Goal: Transaction & Acquisition: Purchase product/service

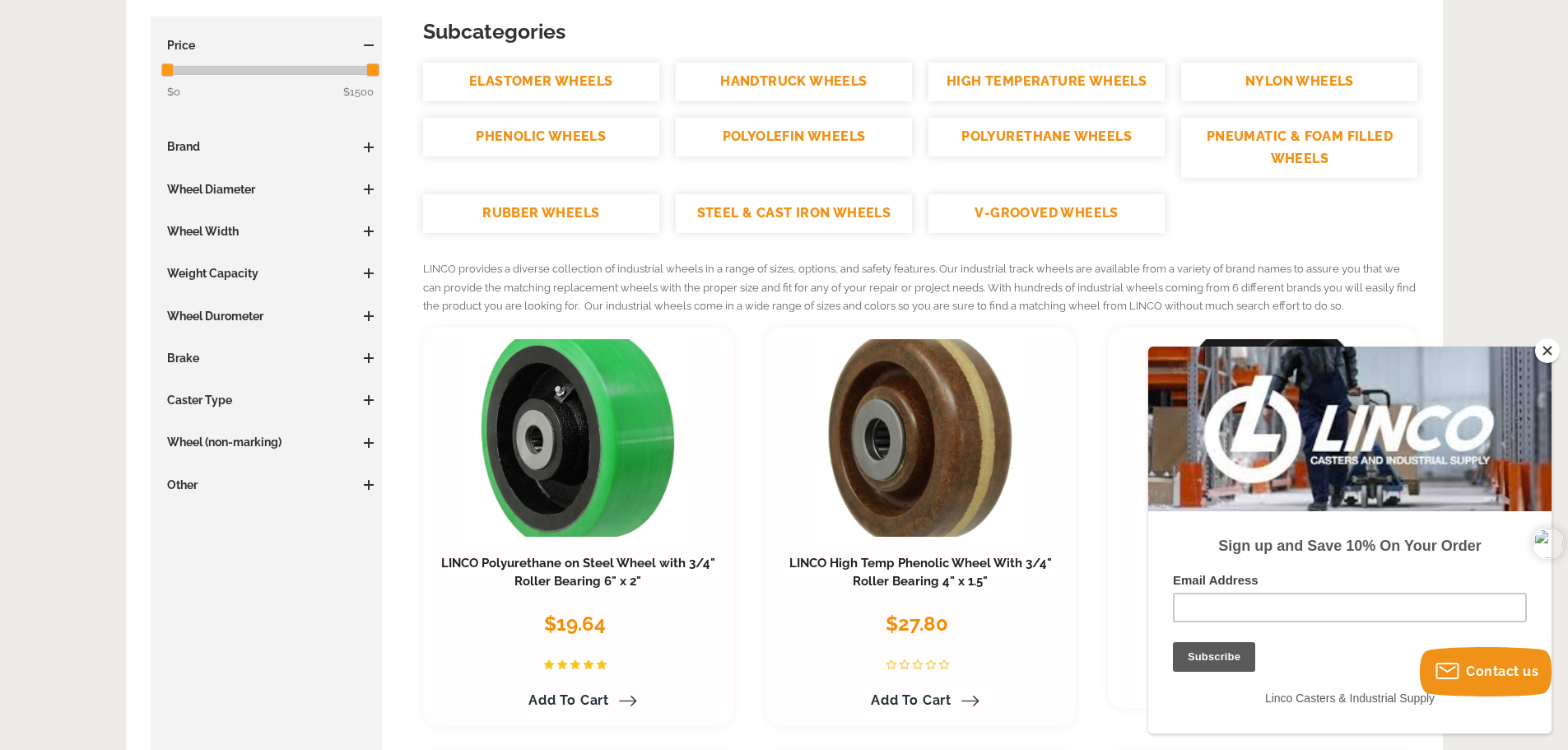
scroll to position [329, 0]
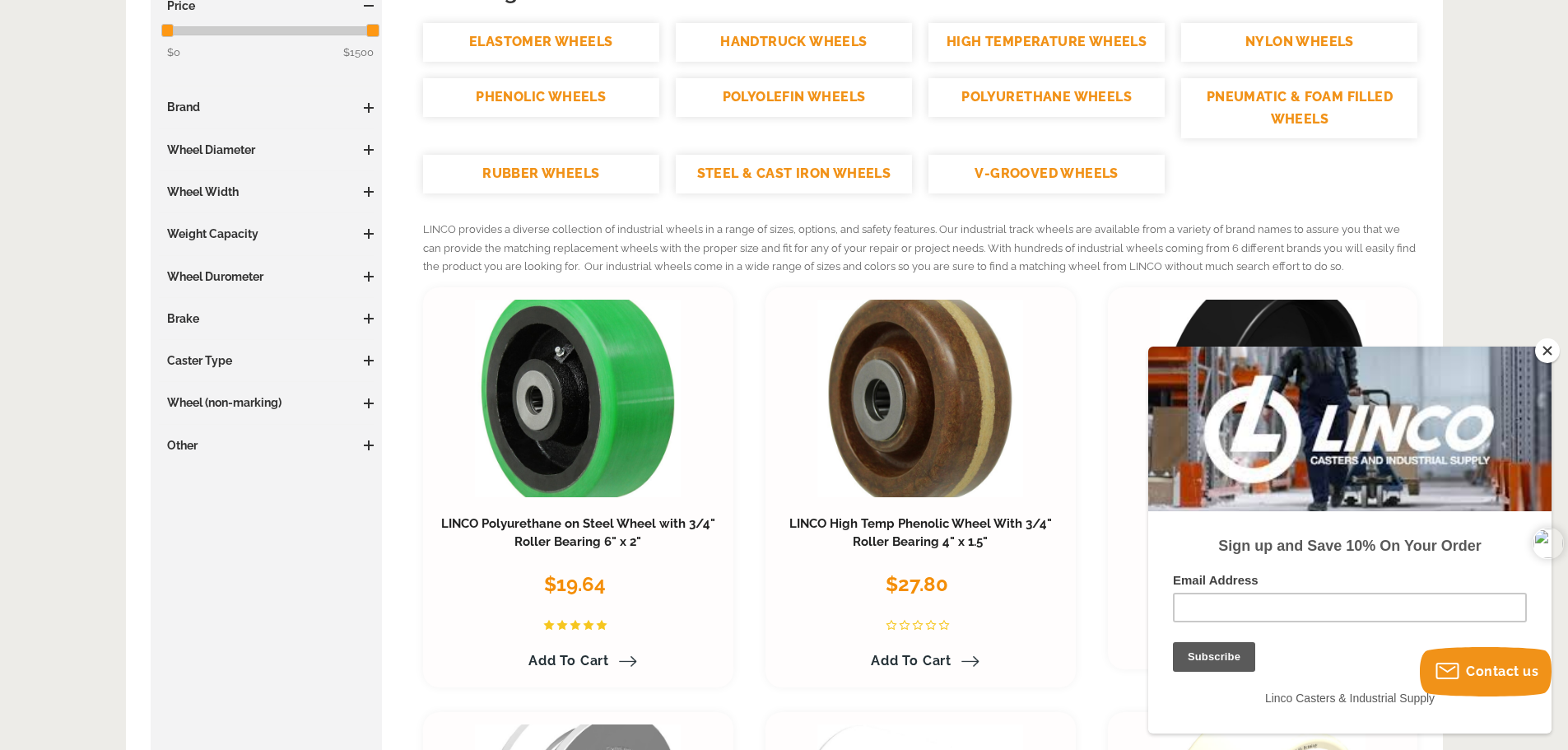
click at [787, 177] on link "STEEL & CAST IRON WHEELS" at bounding box center [794, 174] width 236 height 39
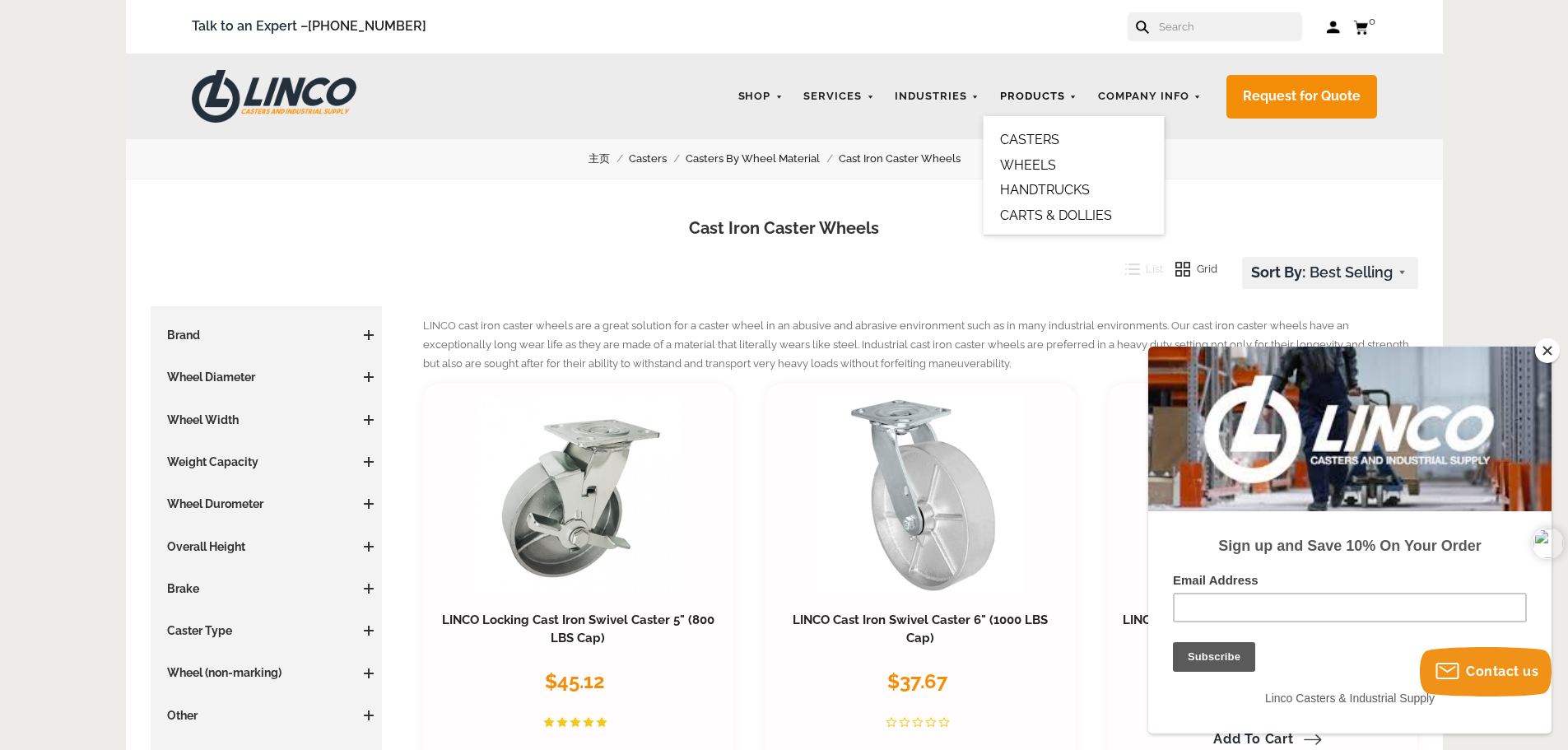
click at [1034, 87] on link "Products" at bounding box center [1039, 96] width 94 height 32
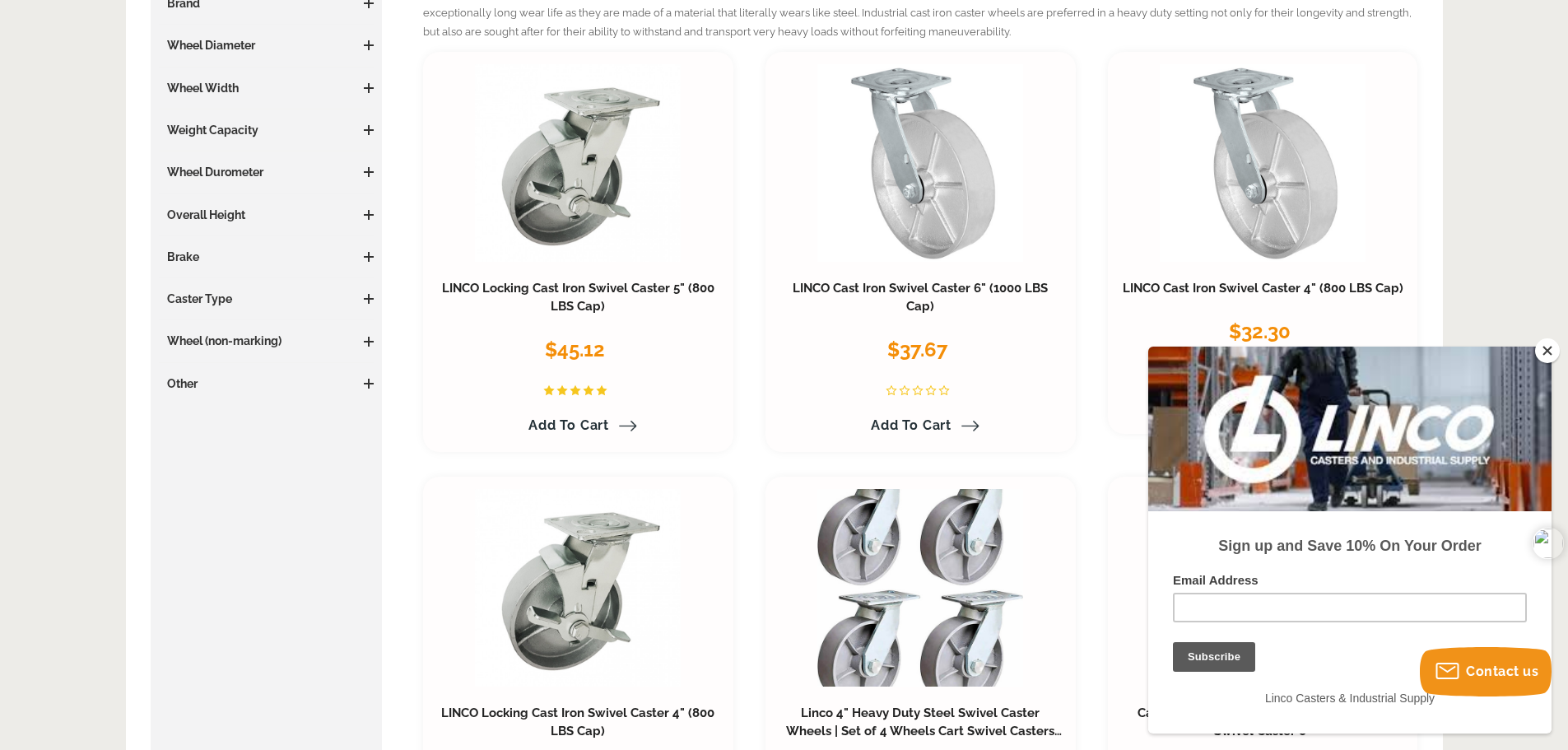
scroll to position [82, 0]
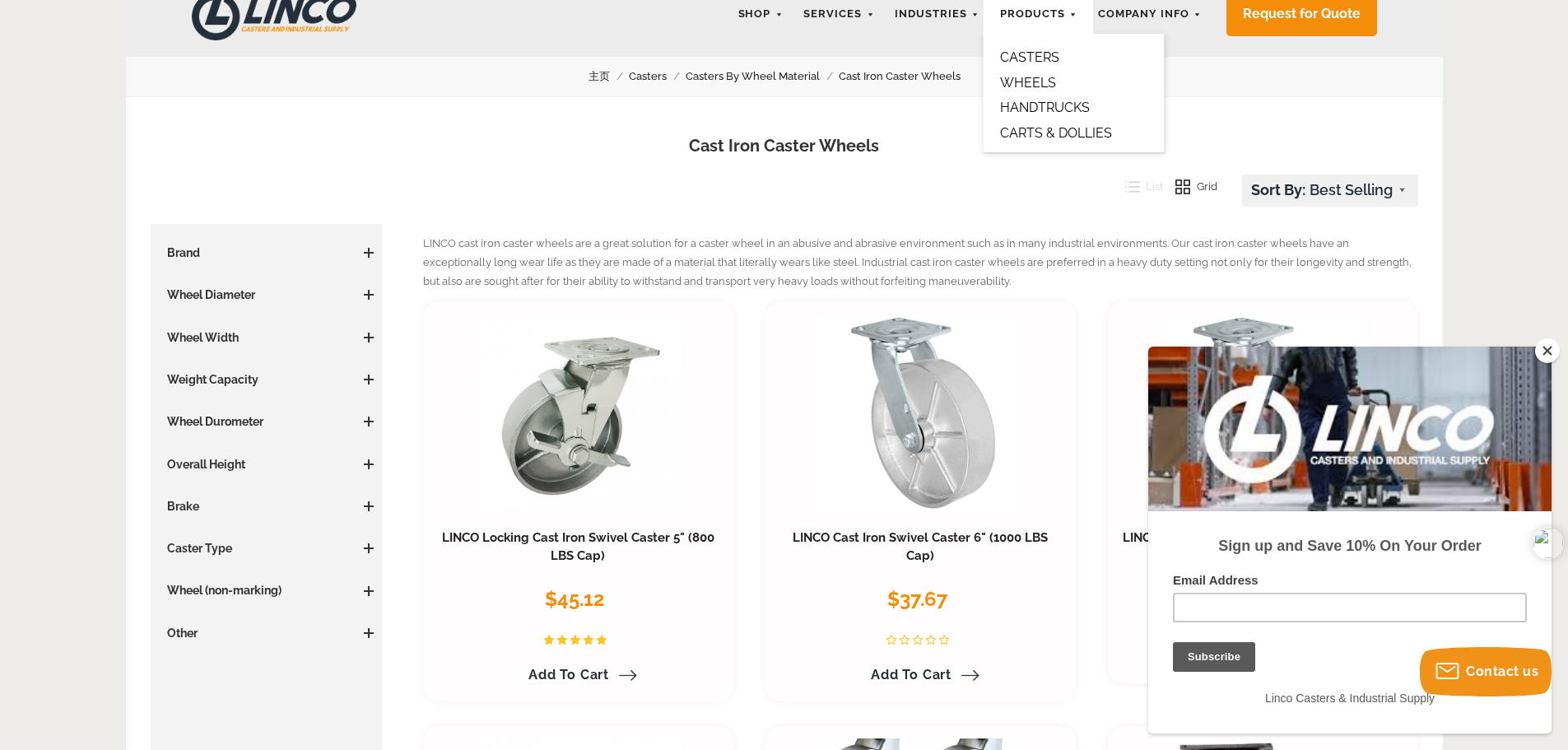
click at [256, 422] on h3 "Wheel Durometer" at bounding box center [266, 421] width 216 height 16
click at [366, 422] on span at bounding box center [368, 421] width 10 height 10
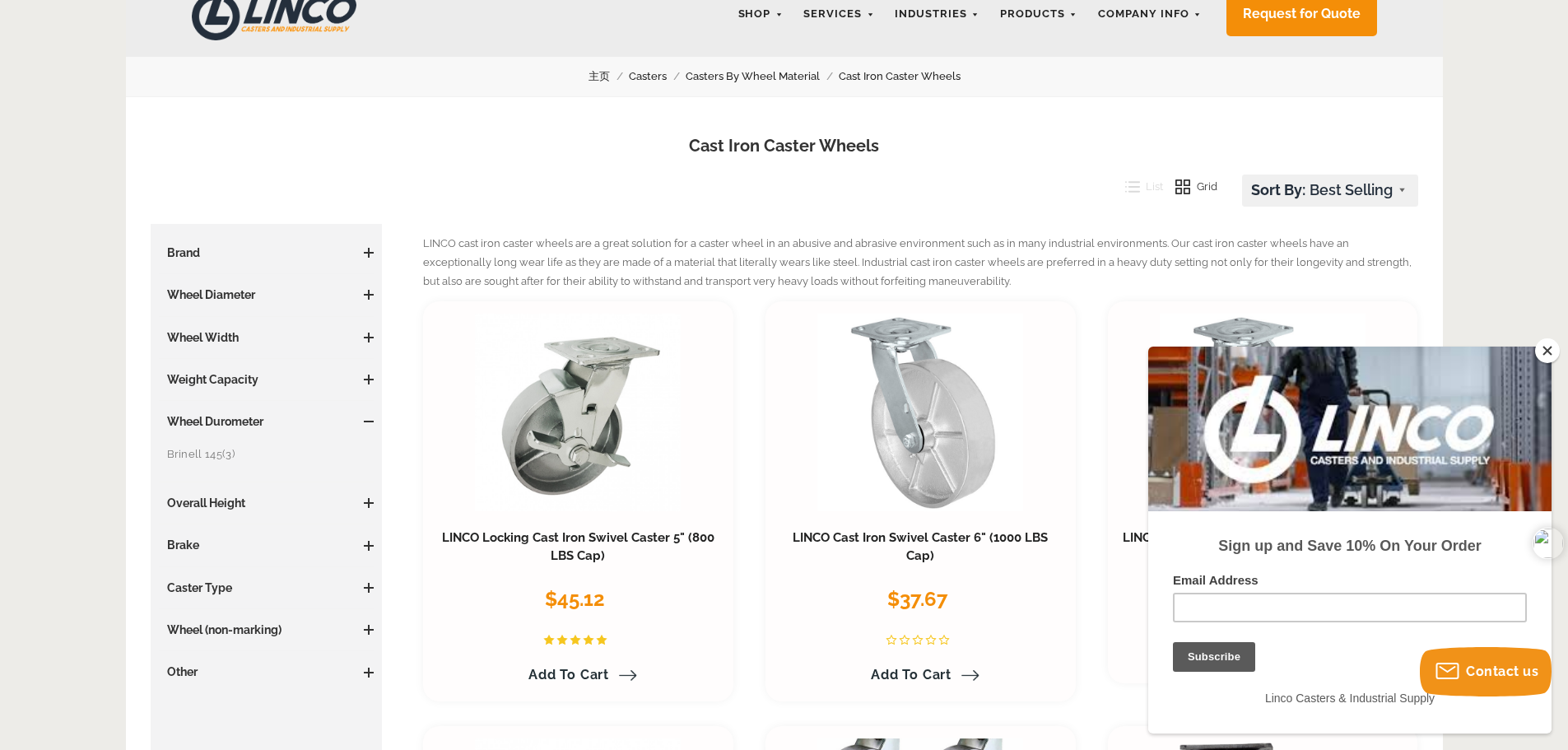
click at [366, 379] on span at bounding box center [368, 379] width 10 height 2
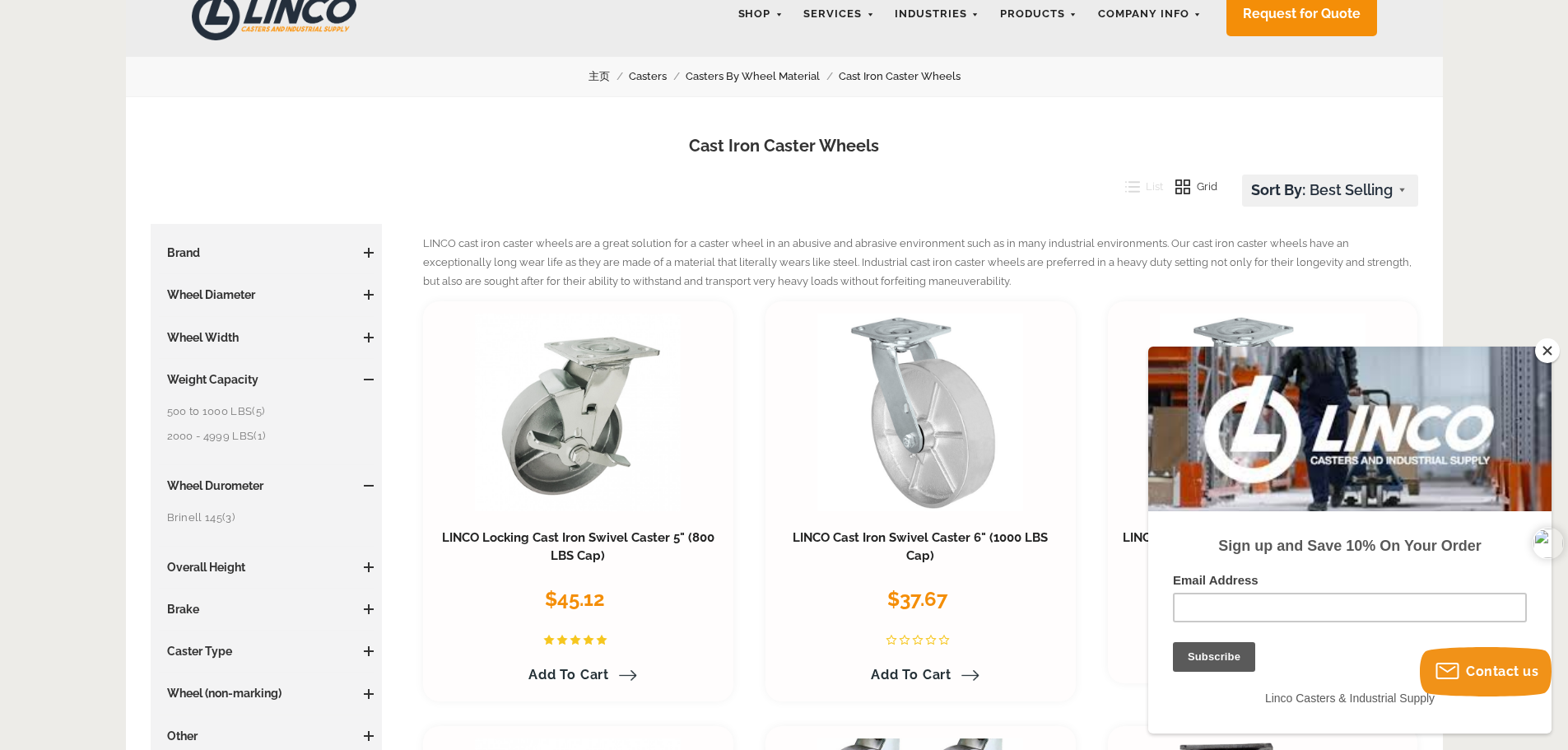
click at [364, 339] on span at bounding box center [368, 337] width 10 height 10
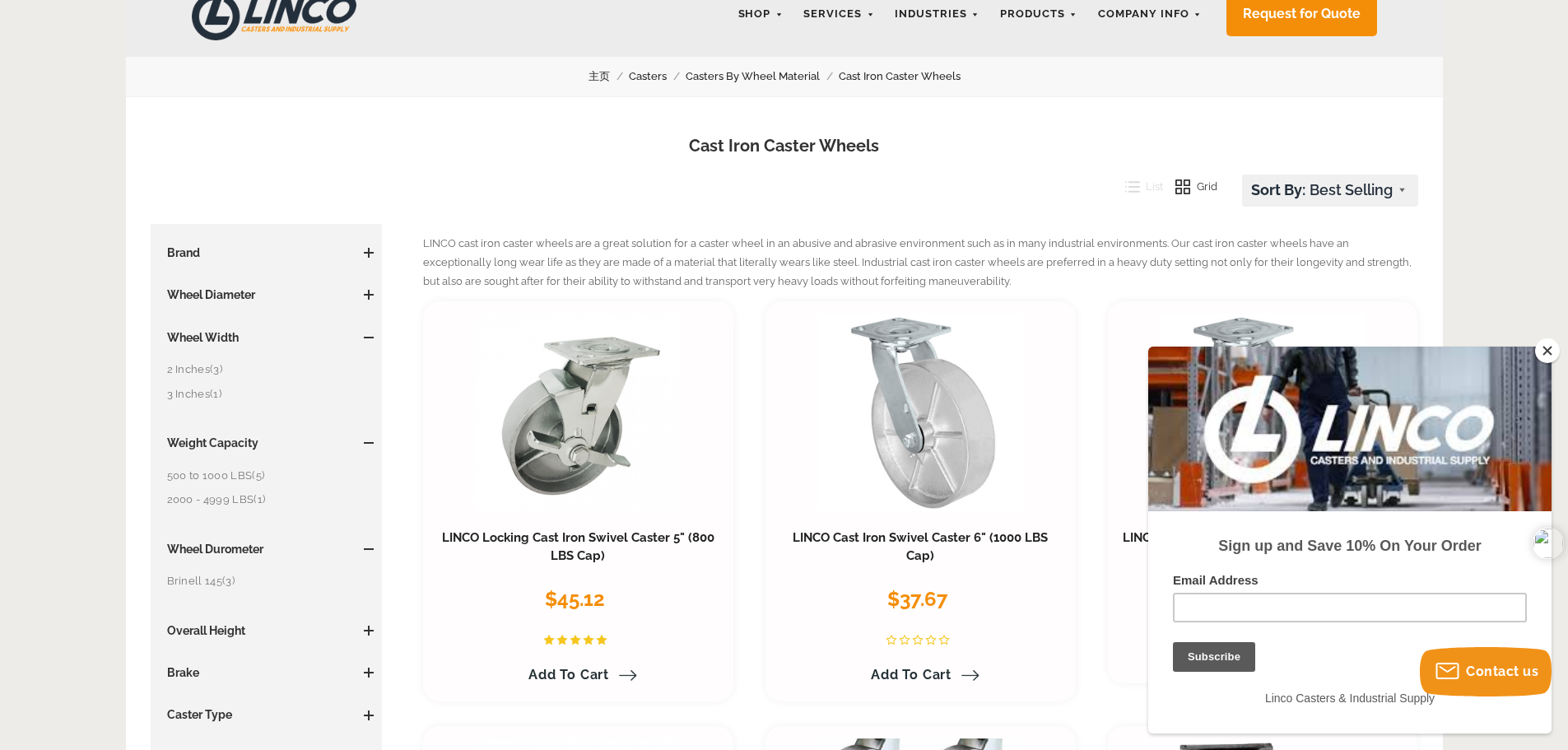
click at [372, 294] on span at bounding box center [368, 294] width 10 height 2
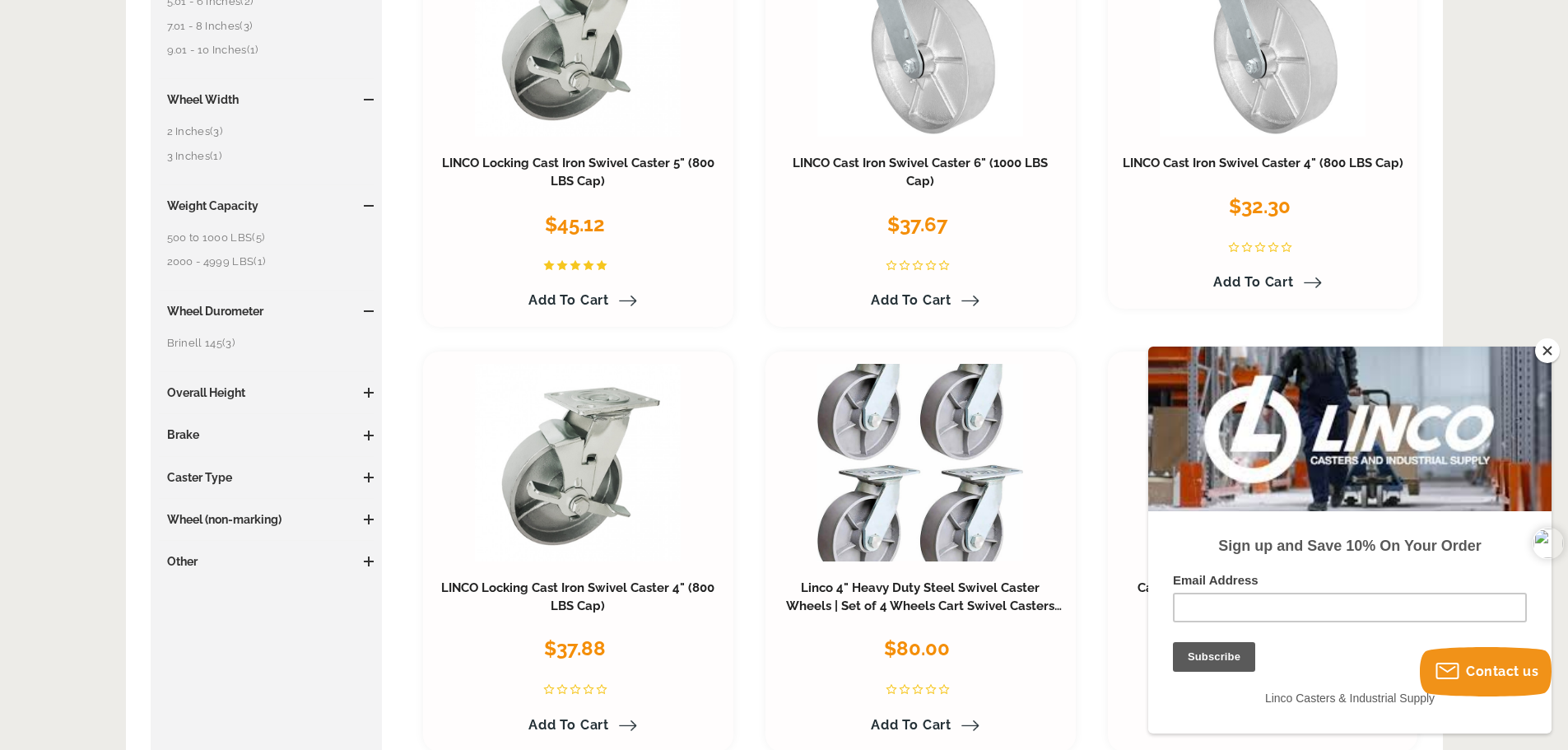
scroll to position [494, 0]
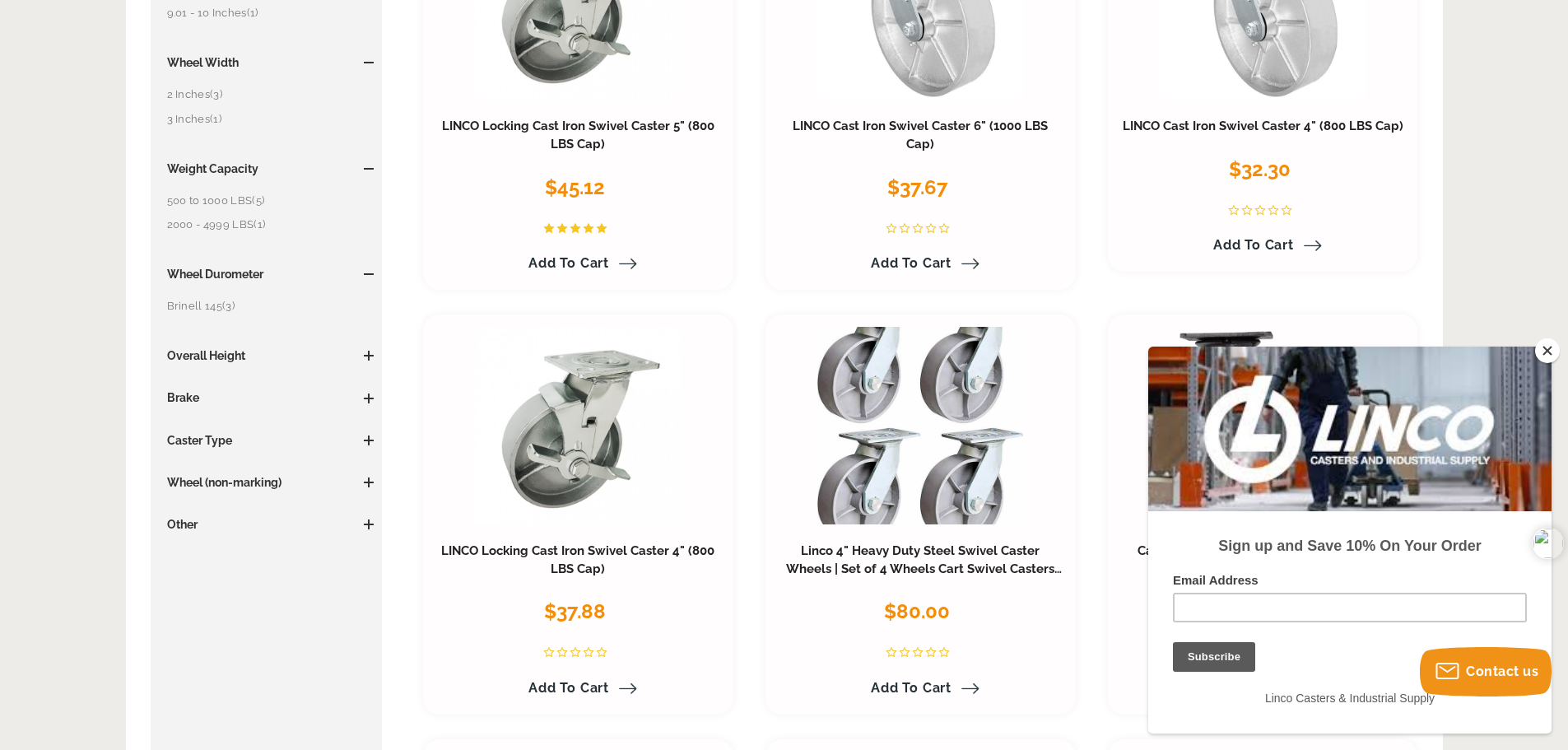
click at [369, 358] on span at bounding box center [369, 355] width 2 height 10
click at [373, 457] on span at bounding box center [368, 461] width 10 height 10
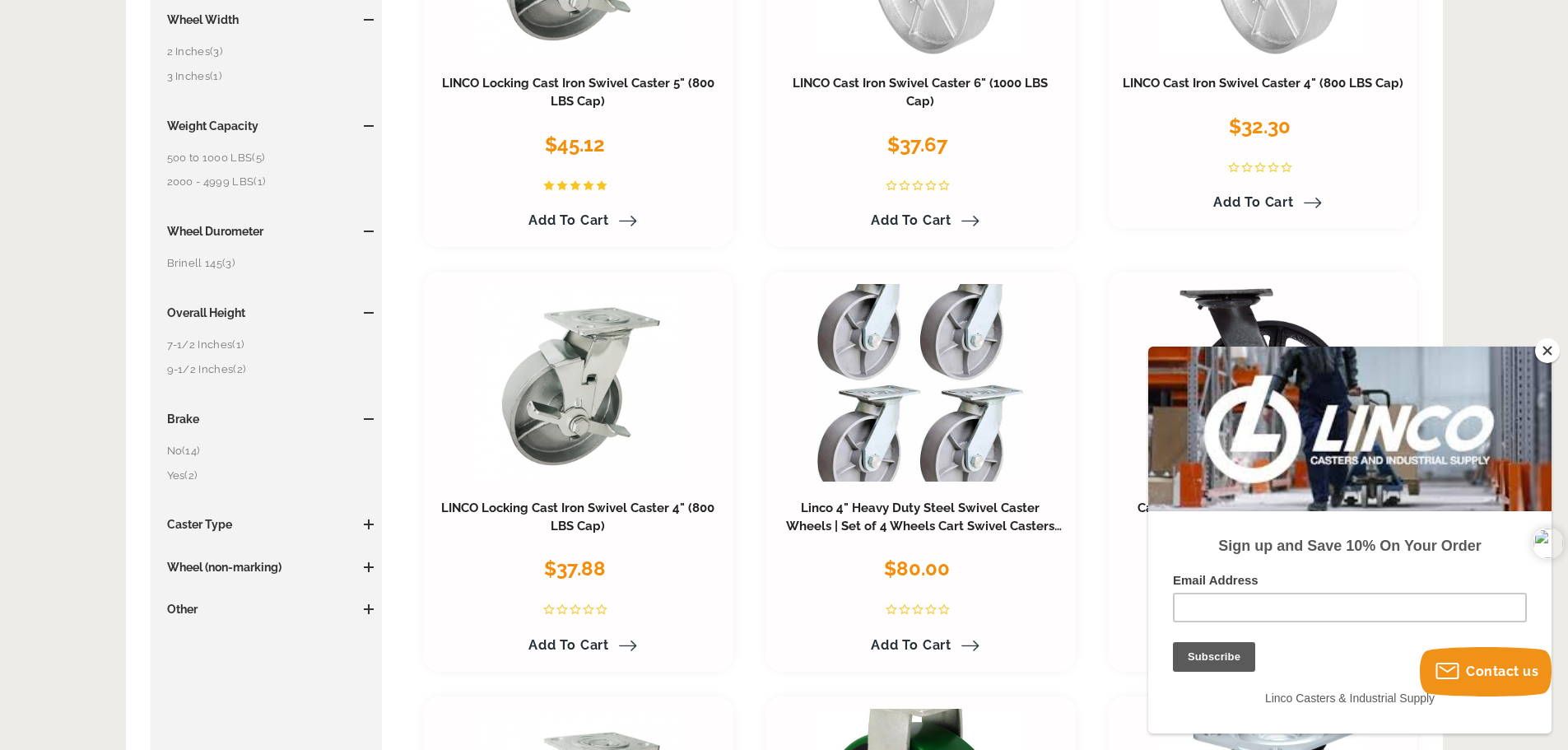
scroll to position [576, 0]
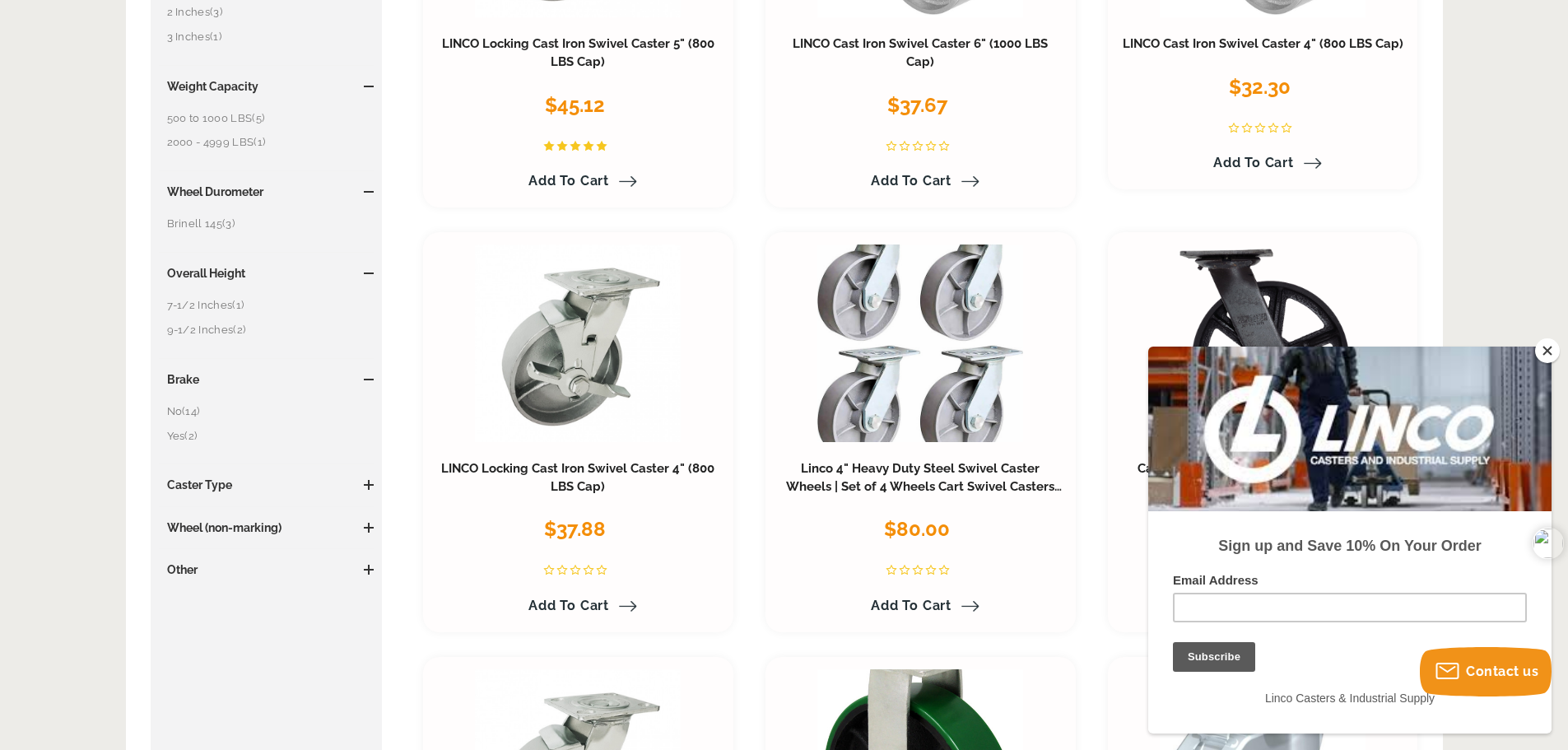
click at [369, 483] on span at bounding box center [369, 484] width 2 height 10
click at [370, 619] on span at bounding box center [368, 615] width 10 height 10
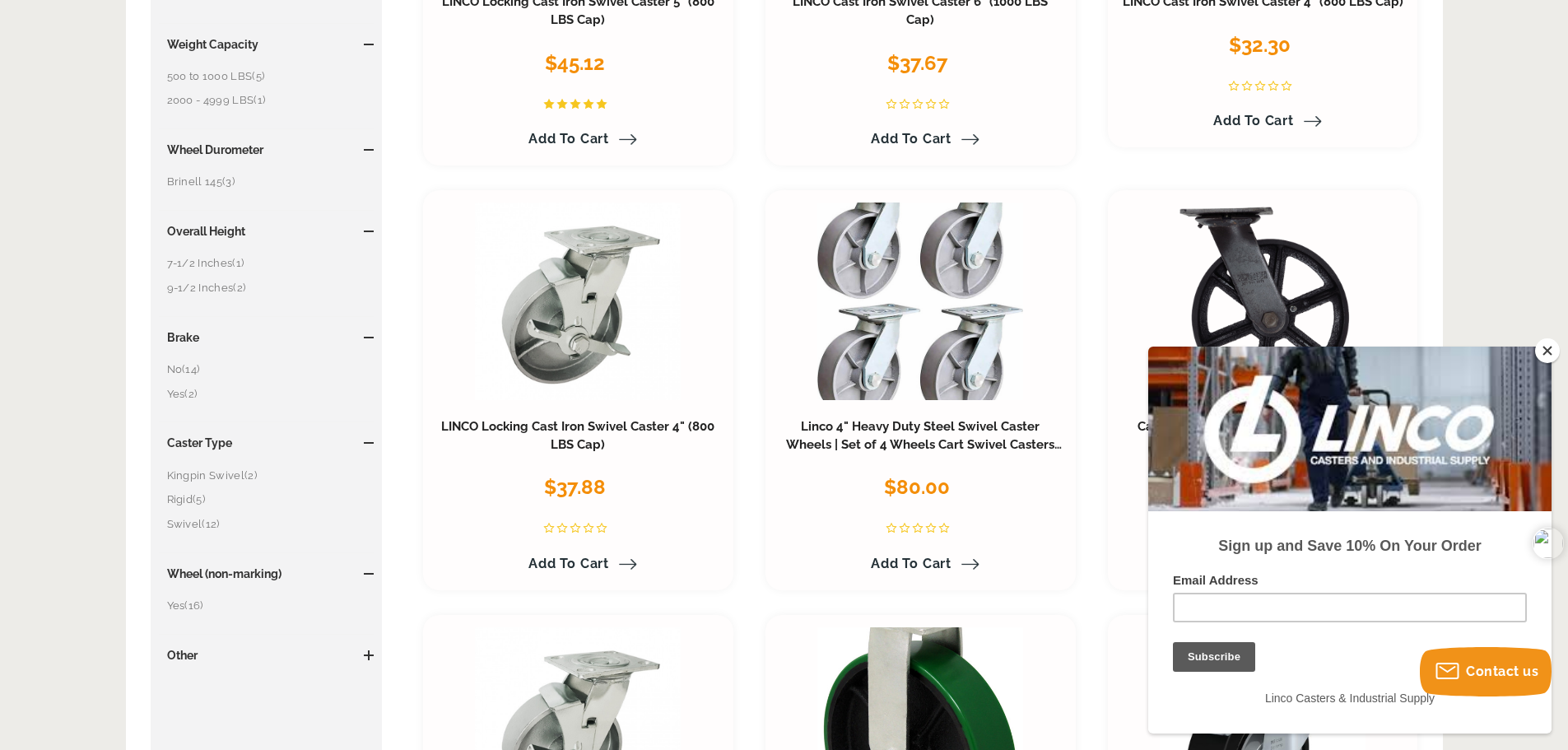
scroll to position [905, 0]
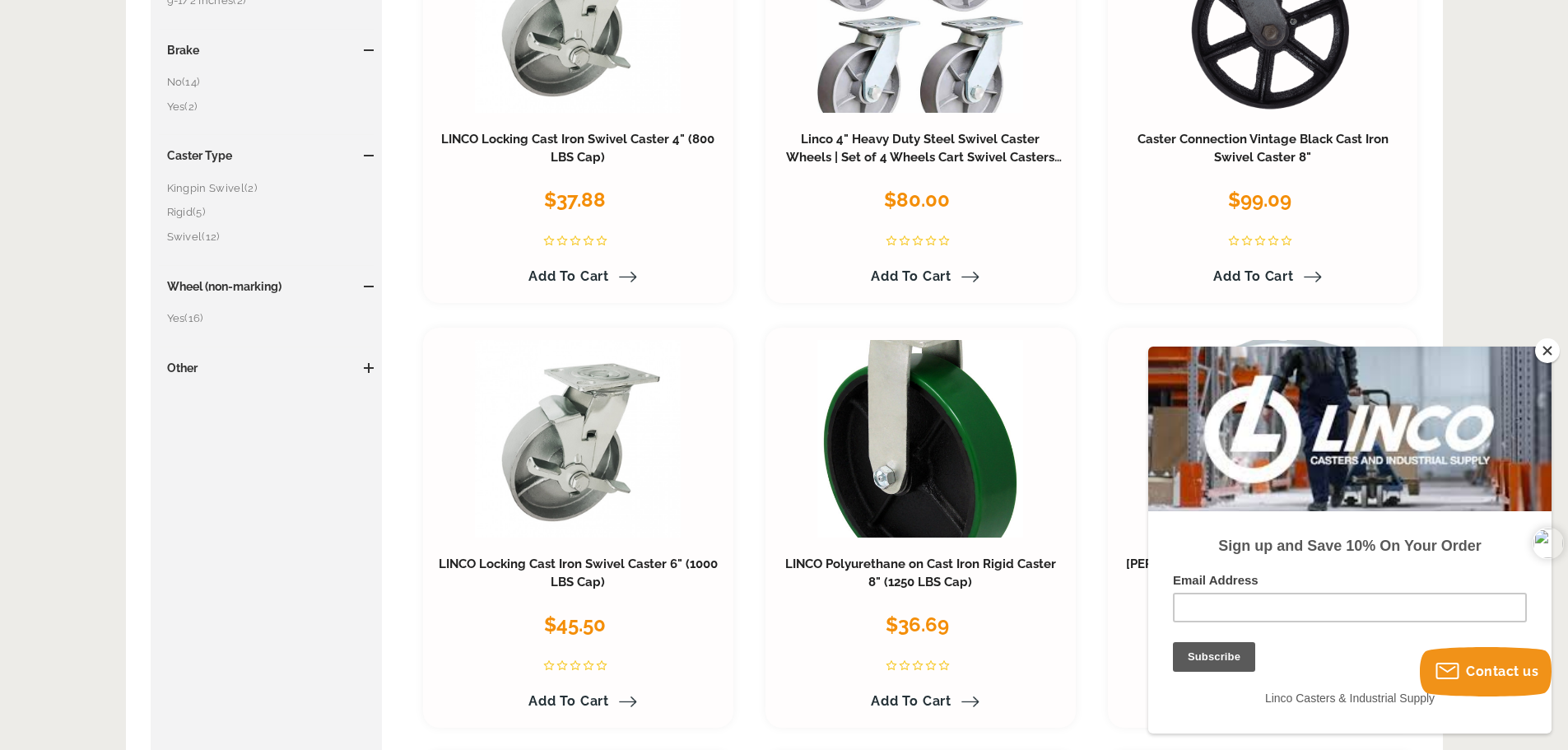
click at [368, 367] on span at bounding box center [368, 368] width 10 height 2
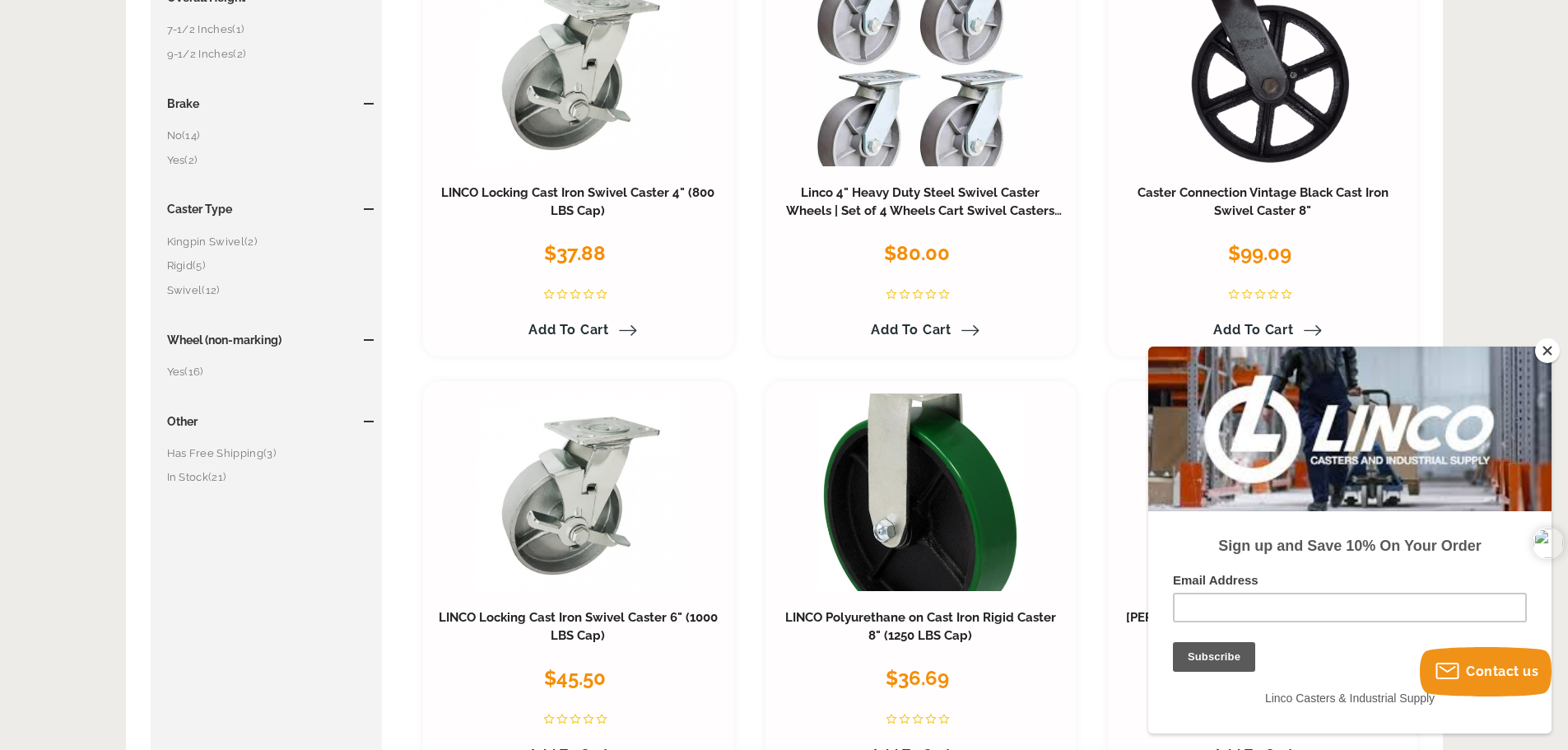
scroll to position [823, 0]
